Goal: Information Seeking & Learning: Find contact information

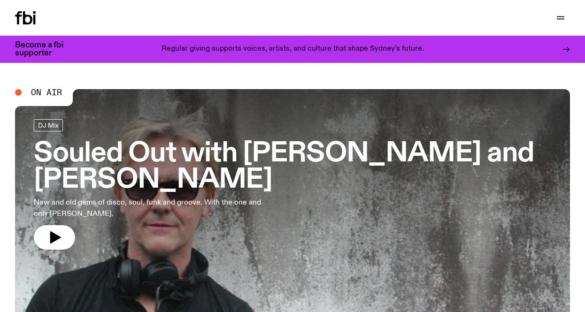
click at [171, 55] on div "Regular giving supports voices, artists, and culture that shape Sydney’s future." at bounding box center [293, 49] width 420 height 16
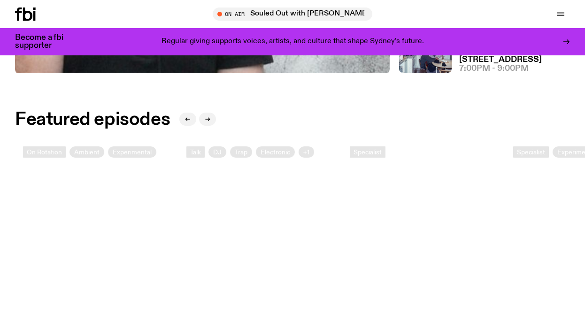
scroll to position [321, 0]
click at [90, 121] on h2 "Featured episodes" at bounding box center [92, 119] width 155 height 17
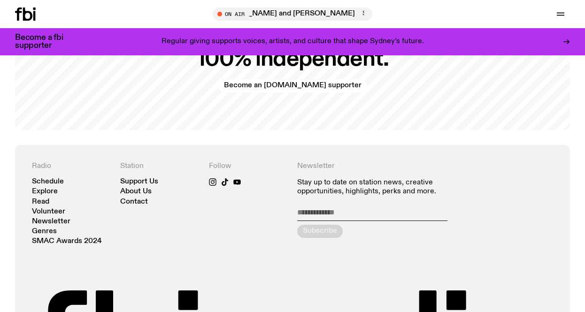
scroll to position [1804, 0]
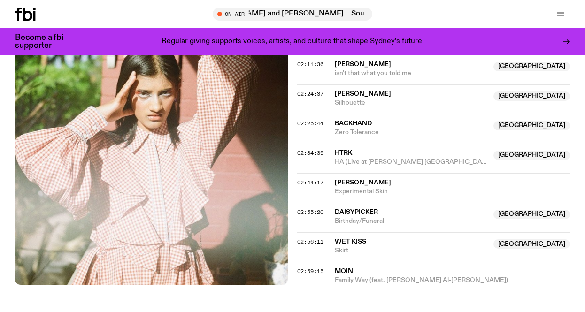
scroll to position [1084, 0]
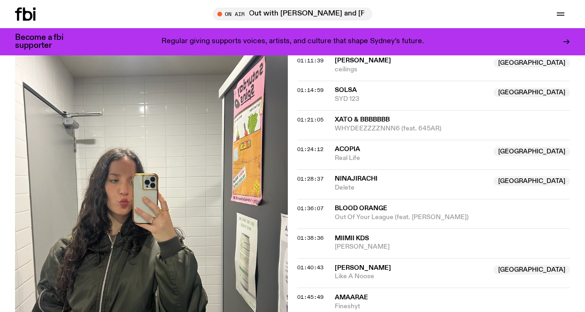
scroll to position [846, 0]
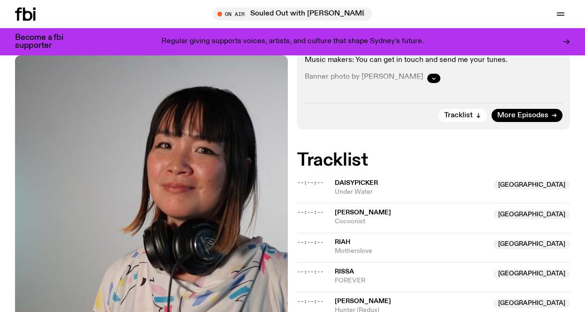
scroll to position [293, 0]
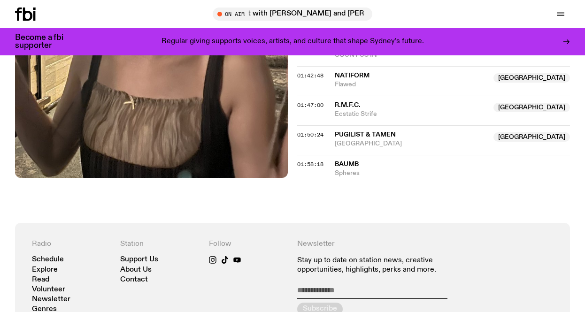
scroll to position [936, 0]
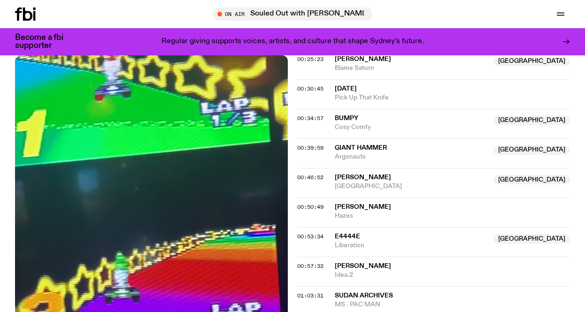
scroll to position [528, 0]
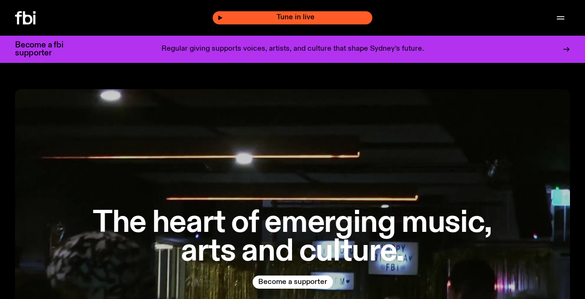
click at [274, 21] on span "Tune in live" at bounding box center [295, 17] width 145 height 7
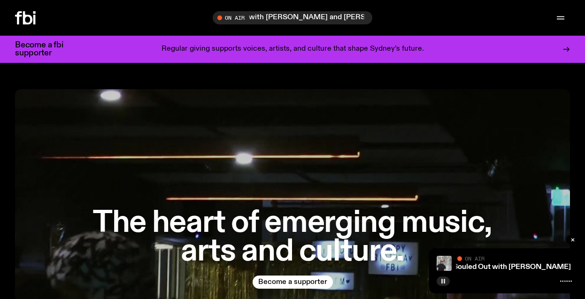
click at [443, 281] on icon "button" at bounding box center [443, 281] width 6 height 6
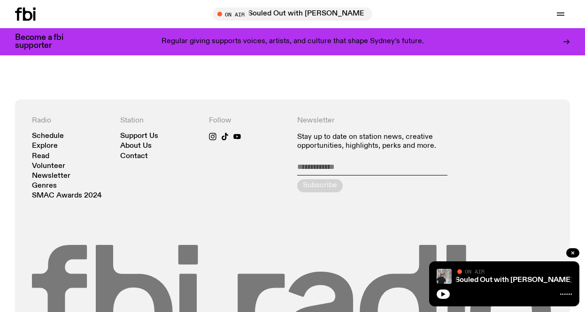
scroll to position [1311, 0]
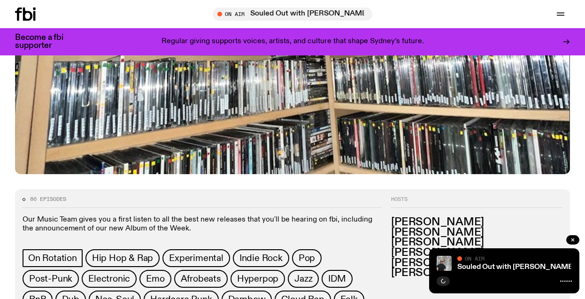
scroll to position [216, 0]
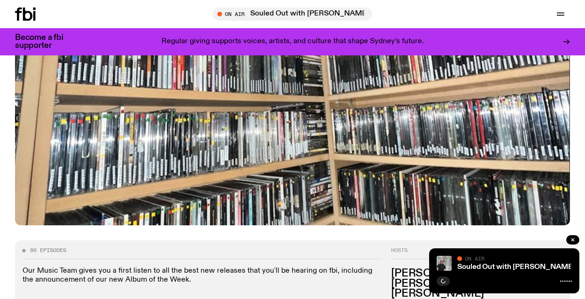
click at [197, 38] on p "Regular giving supports voices, artists, and culture that shape Sydney’s future." at bounding box center [293, 42] width 262 height 8
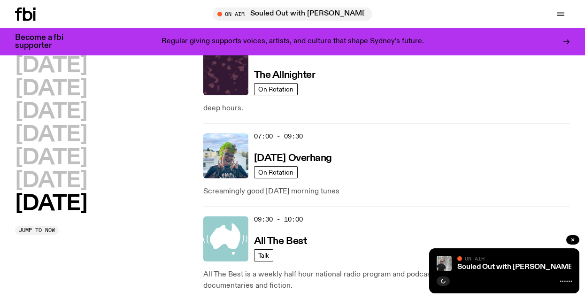
scroll to position [124, 0]
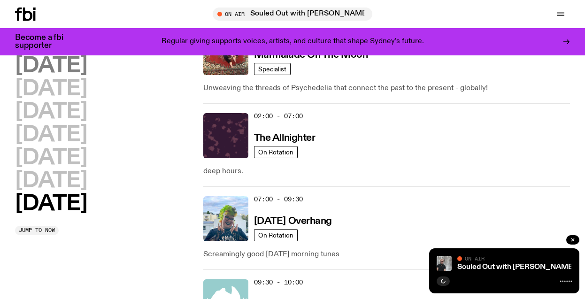
click at [52, 65] on h2 "[DATE]" at bounding box center [51, 65] width 72 height 21
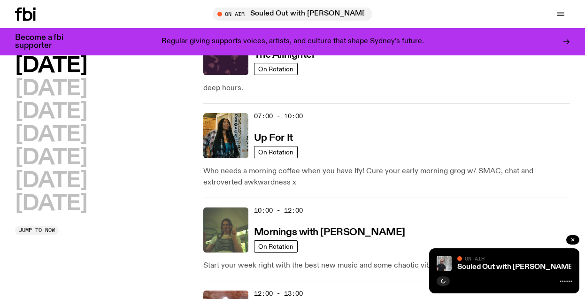
scroll to position [26, 0]
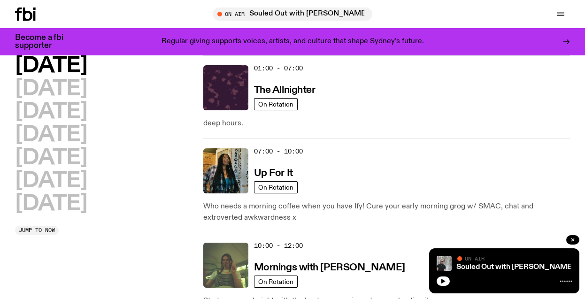
click at [283, 166] on div "07:00 - 10:00 Up For It" at bounding box center [412, 170] width 316 height 45
click at [333, 182] on div "07:00 - 10:00 Up For It" at bounding box center [412, 170] width 316 height 45
click at [229, 213] on p "Who needs a morning coffee when you have Ify! Cure your early morning grog w/ S…" at bounding box center [386, 212] width 367 height 23
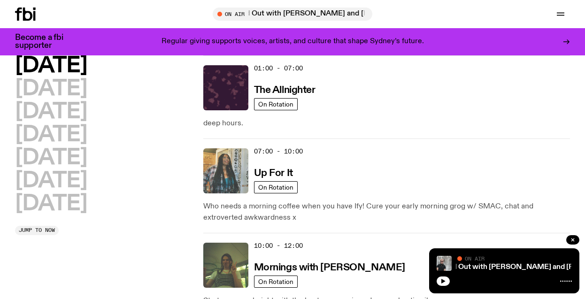
click at [247, 169] on img at bounding box center [225, 170] width 45 height 45
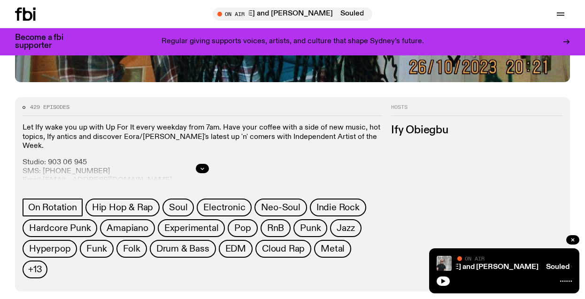
scroll to position [360, 0]
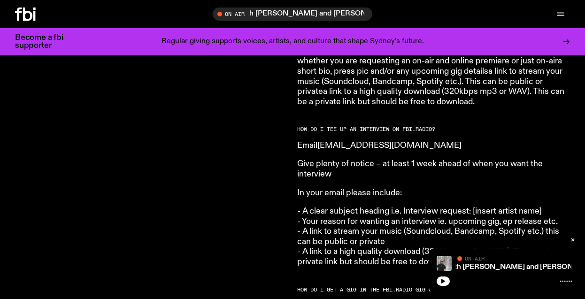
scroll to position [1108, 0]
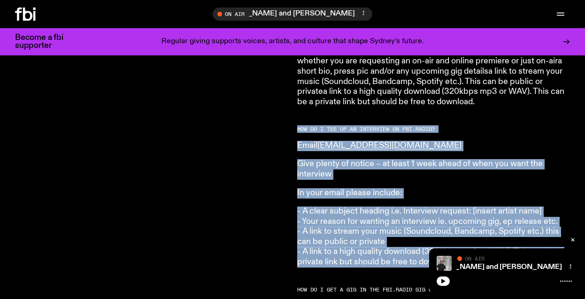
drag, startPoint x: 295, startPoint y: 100, endPoint x: 466, endPoint y: 237, distance: 218.5
click at [466, 237] on div "Are you a musician, in a band, a producer, or DJ and want to send us your stuff…" at bounding box center [292, 66] width 585 height 1596
click at [466, 237] on p "- A clear subject heading i.e. Interview request: [insert artist name] - Your r…" at bounding box center [432, 237] width 270 height 61
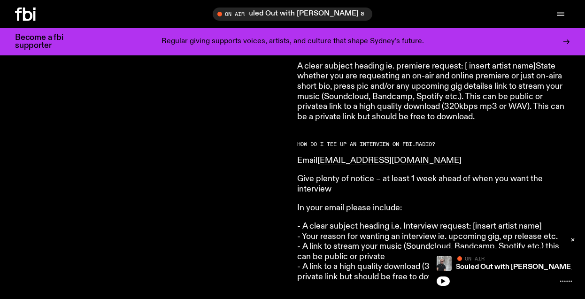
scroll to position [1095, 0]
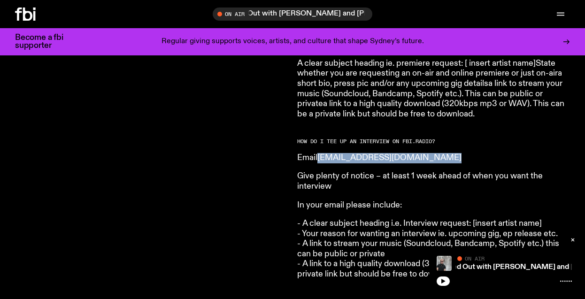
drag, startPoint x: 435, startPoint y: 131, endPoint x: 323, endPoint y: 136, distance: 112.3
click at [323, 153] on p "Email musicinterviews@fbiradio.com" at bounding box center [432, 158] width 270 height 10
copy link "musicinterviews@fbiradio.com"
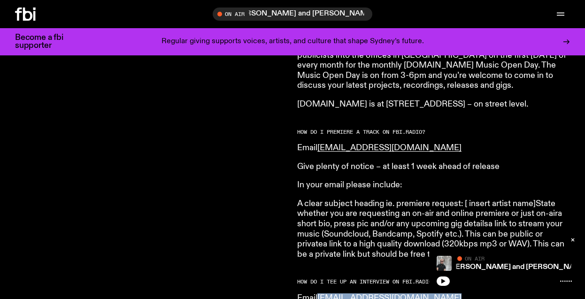
scroll to position [955, 0]
click at [258, 234] on div "Are you a musician, in a band, a producer, or DJ and want to send us your stuff?" at bounding box center [151, 205] width 273 height 1547
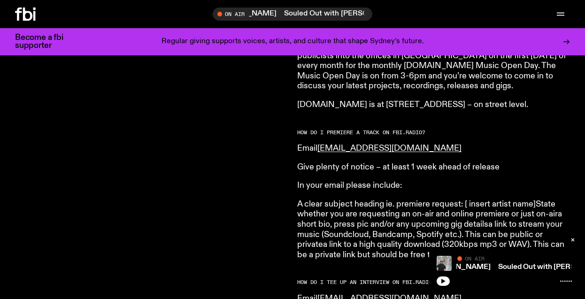
scroll to position [957, 0]
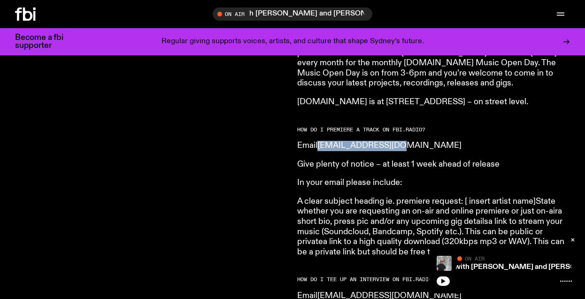
drag, startPoint x: 399, startPoint y: 123, endPoint x: 322, endPoint y: 124, distance: 77.0
click at [322, 141] on p "Email music@fbiradio.com" at bounding box center [432, 146] width 270 height 10
copy link "music@fbiradio.com"
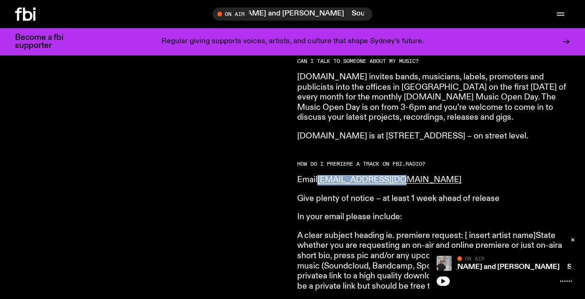
scroll to position [924, 0]
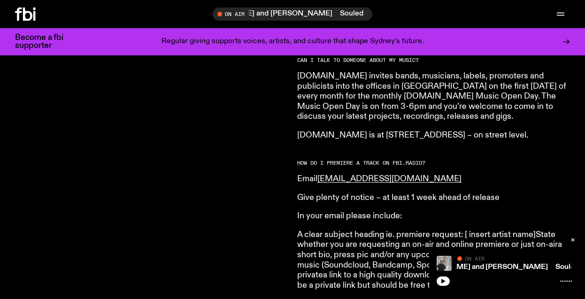
click at [310, 230] on p "A clear subject heading ie. premiere request: [ insert artist name]State whethe…" at bounding box center [432, 260] width 270 height 61
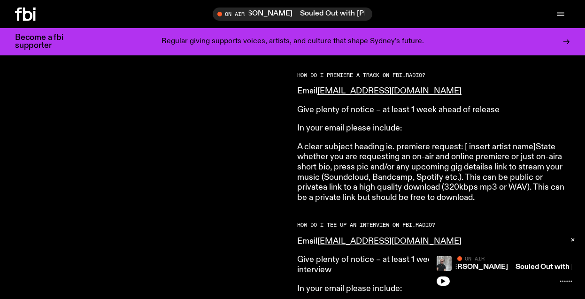
scroll to position [1013, 0]
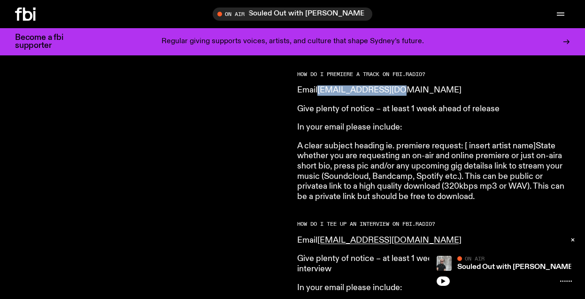
drag, startPoint x: 397, startPoint y: 66, endPoint x: 321, endPoint y: 66, distance: 76.1
click at [321, 85] on p "Email music@fbiradio.com" at bounding box center [432, 90] width 270 height 10
copy link "music@fbiradio.com"
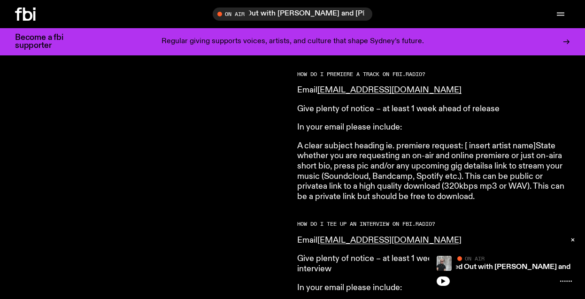
click at [408, 85] on p "Email music@fbiradio.com" at bounding box center [432, 90] width 270 height 10
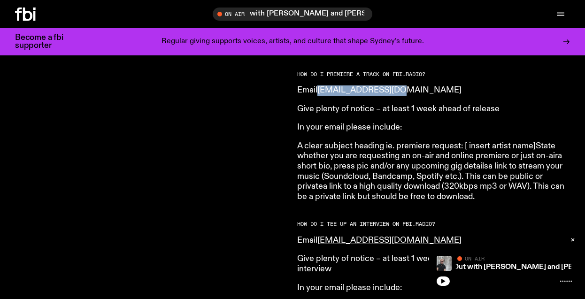
drag, startPoint x: 400, startPoint y: 66, endPoint x: 322, endPoint y: 68, distance: 78.0
click at [322, 85] on p "Email music@fbiradio.com" at bounding box center [432, 90] width 270 height 10
copy link "music@fbiradio.com"
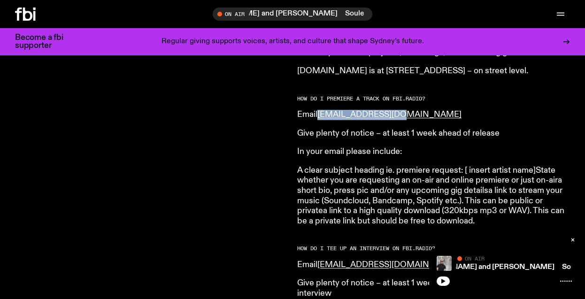
scroll to position [990, 0]
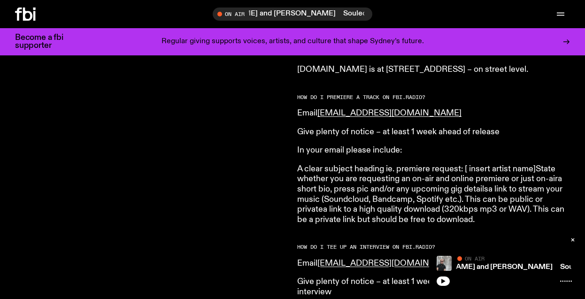
click at [257, 96] on div "Are you a musician, in a band, a producer, or DJ and want to send us your stuff?" at bounding box center [151, 170] width 273 height 1547
